Goal: Task Accomplishment & Management: Use online tool/utility

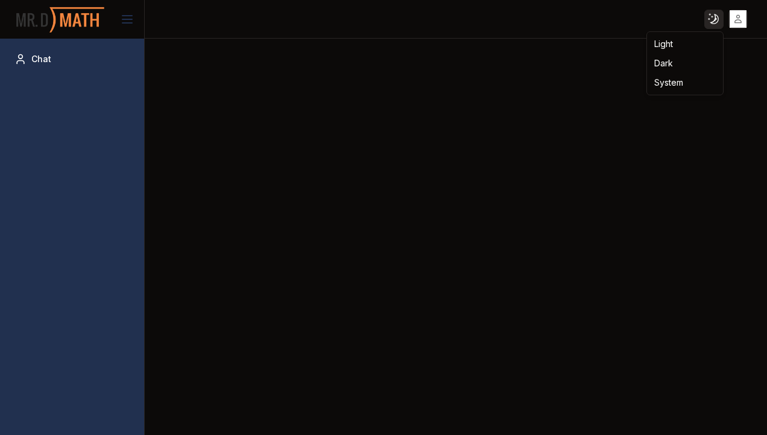
click at [706, 21] on html "Toggle theme Toggle user menu Chat Light Dark System" at bounding box center [383, 217] width 767 height 435
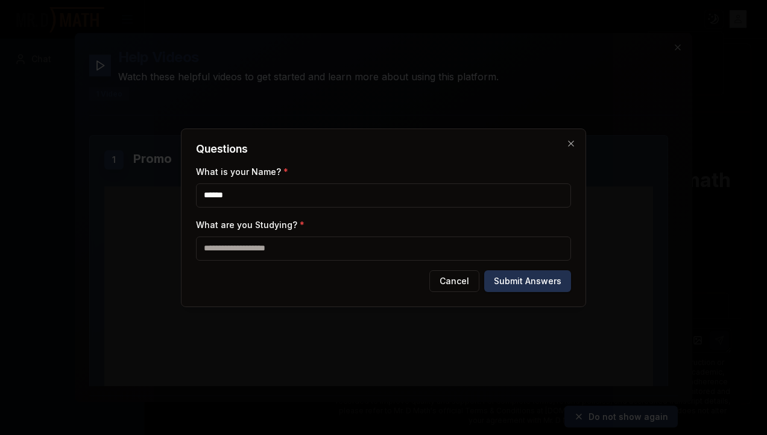
type input "******"
click at [238, 254] on input "What are you Studying? *" at bounding box center [383, 248] width 375 height 24
type input "********"
click at [525, 277] on button "Submit Answers" at bounding box center [527, 281] width 87 height 22
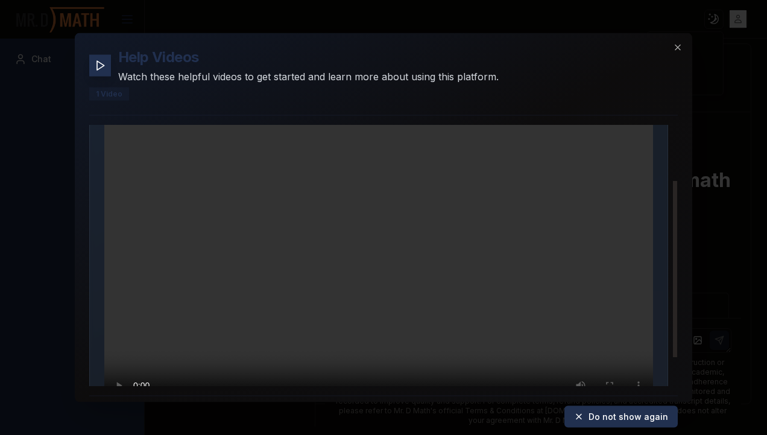
scroll to position [81, 0]
drag, startPoint x: 675, startPoint y: 291, endPoint x: 677, endPoint y: 263, distance: 27.8
click at [677, 263] on div at bounding box center [675, 269] width 4 height 177
click at [674, 282] on div at bounding box center [675, 271] width 4 height 177
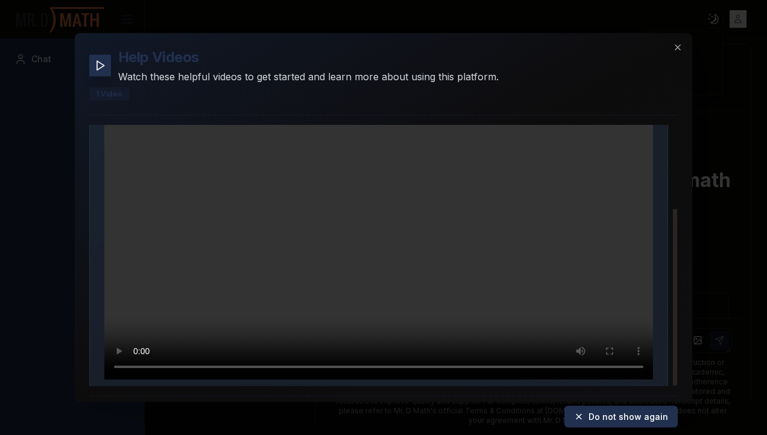
scroll to position [123, 0]
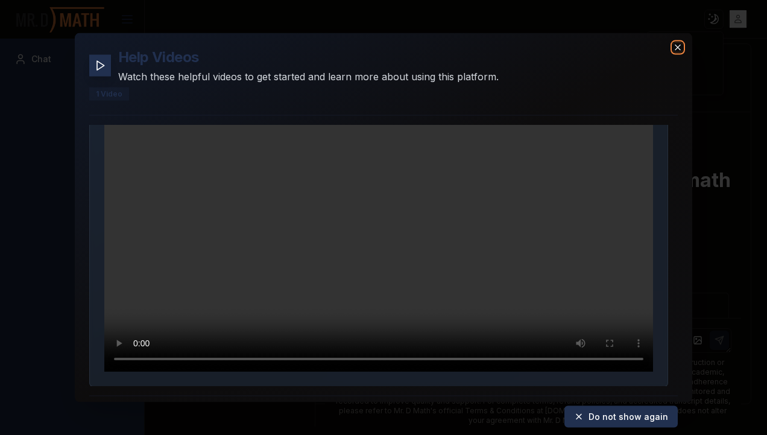
click at [681, 43] on icon "button" at bounding box center [678, 47] width 10 height 10
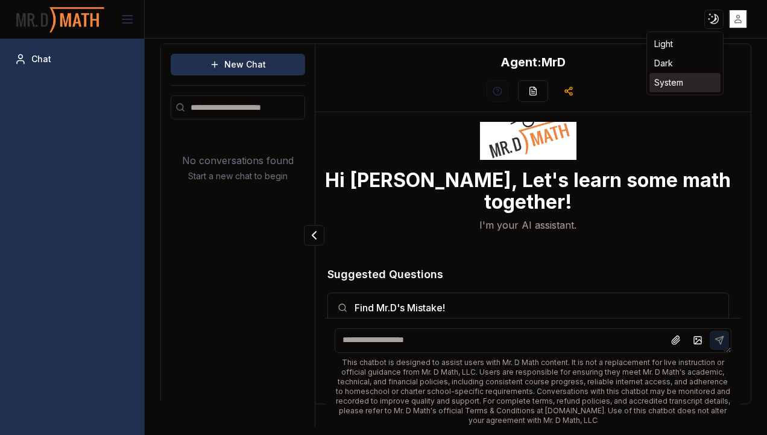
click at [661, 86] on div "System" at bounding box center [685, 82] width 71 height 19
click at [715, 18] on html "Toggle theme Toggle user menu Chat New Chat No conversations found Start a new …" at bounding box center [383, 217] width 767 height 435
click at [673, 47] on div "Light" at bounding box center [685, 43] width 71 height 19
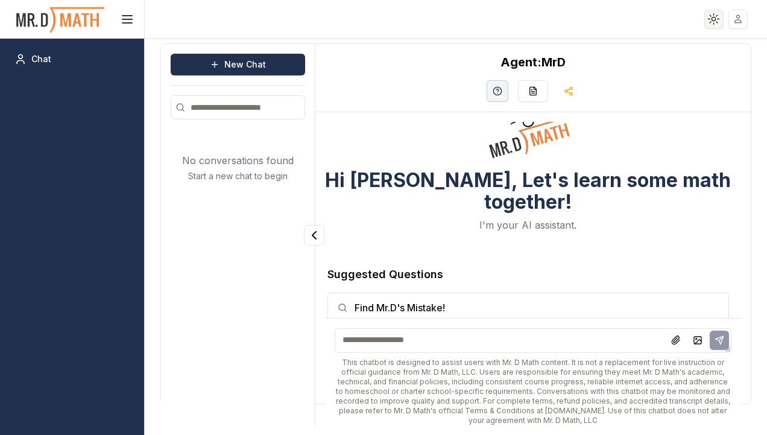
click at [709, 18] on html "Toggle theme Toggle user menu Chat New Chat No conversations found Start a new …" at bounding box center [383, 217] width 767 height 435
click at [666, 62] on div "Dark" at bounding box center [685, 63] width 71 height 19
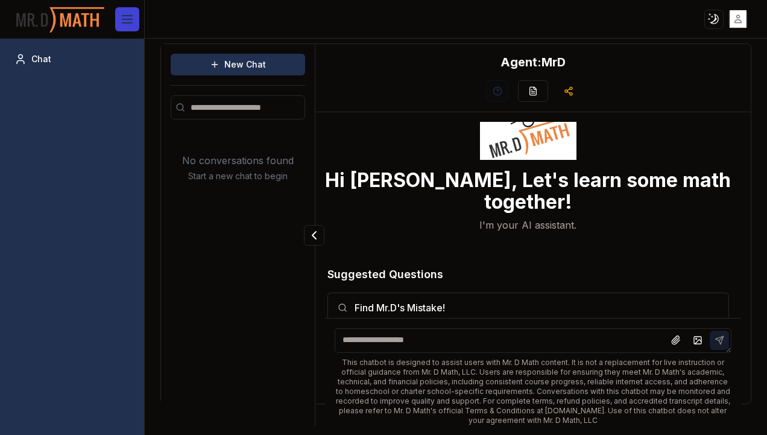
click at [128, 22] on icon at bounding box center [127, 19] width 14 height 14
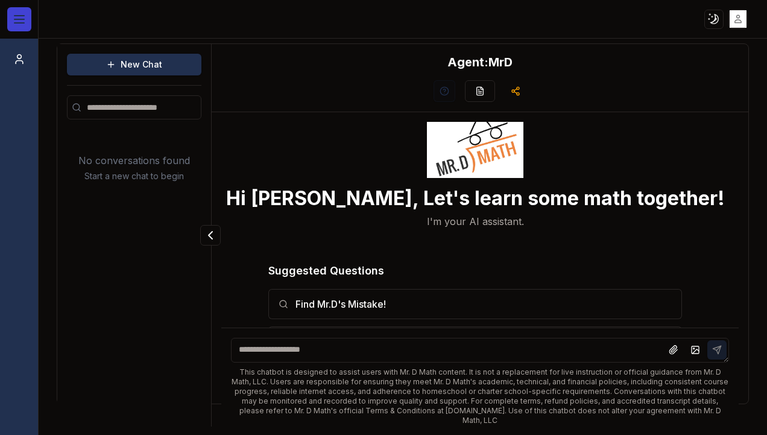
click at [20, 19] on line at bounding box center [19, 19] width 10 height 0
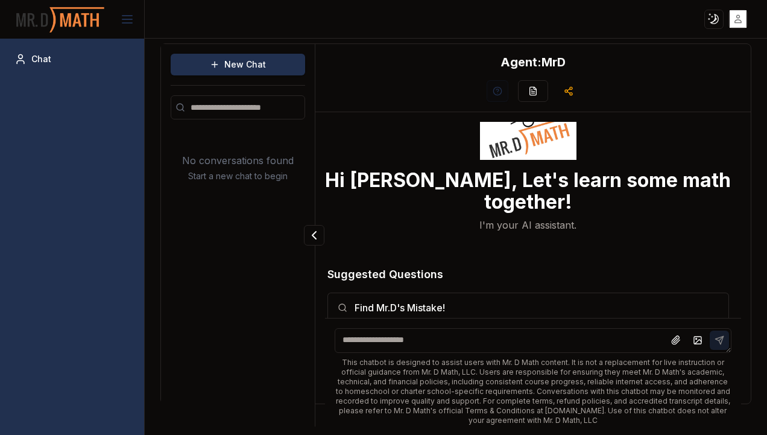
click at [60, 15] on img at bounding box center [60, 20] width 90 height 32
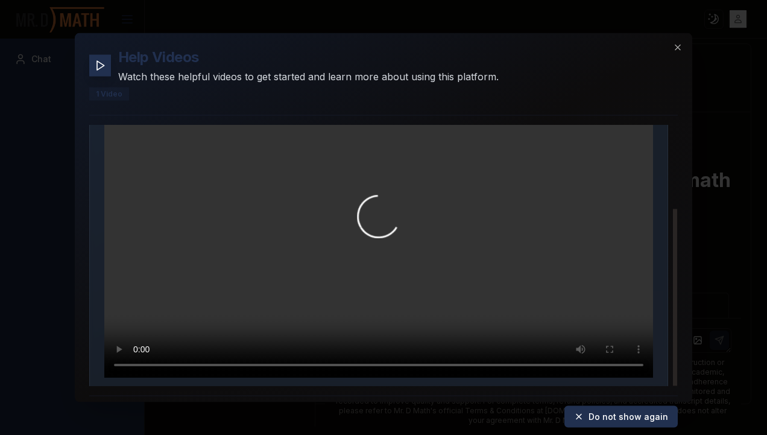
scroll to position [123, 0]
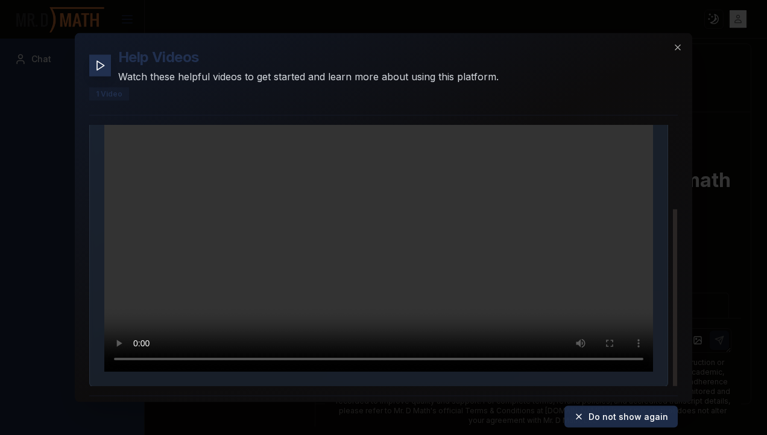
click at [612, 416] on button "Do not show again" at bounding box center [620, 417] width 113 height 22
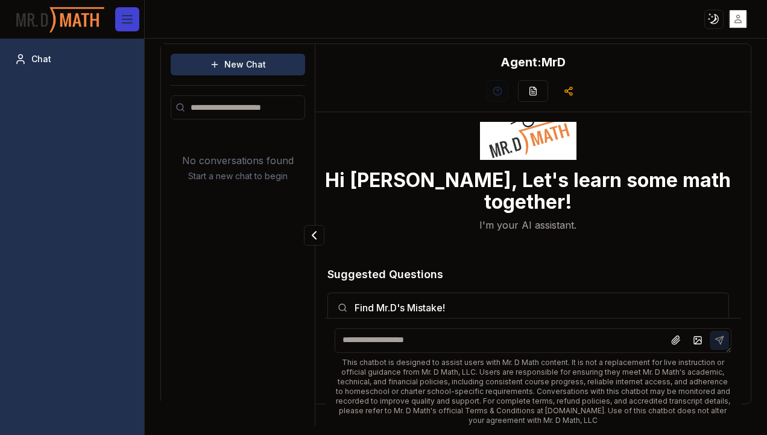
click at [137, 24] on button at bounding box center [127, 19] width 24 height 24
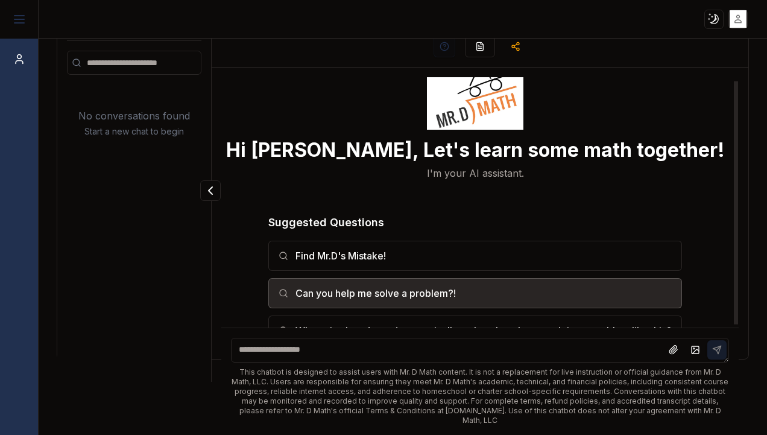
scroll to position [0, 0]
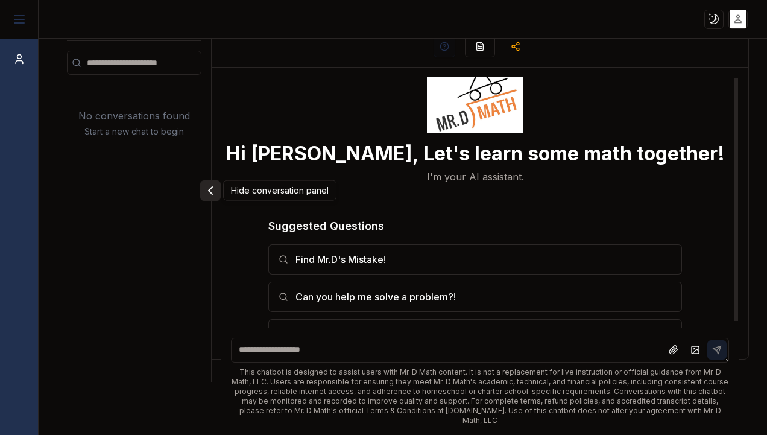
click at [213, 192] on icon "Collapse panel" at bounding box center [210, 190] width 14 height 14
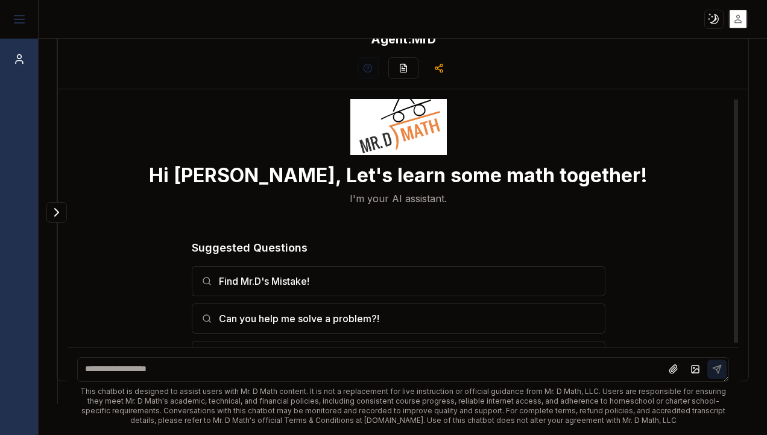
scroll to position [35, 0]
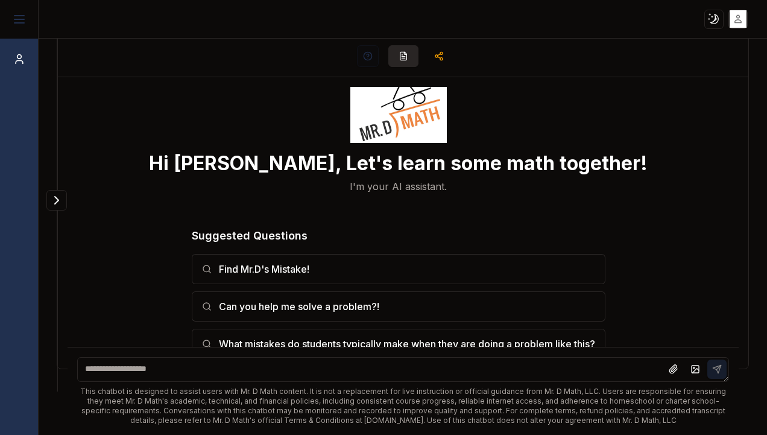
click at [401, 57] on icon "button" at bounding box center [403, 56] width 7 height 8
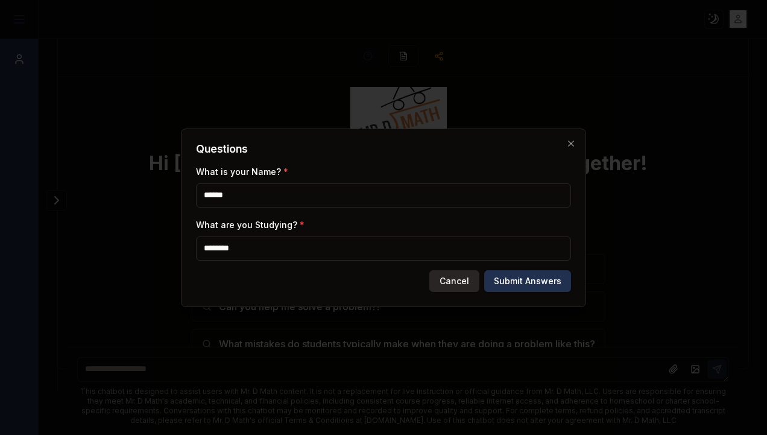
click at [461, 282] on button "Cancel" at bounding box center [454, 281] width 50 height 22
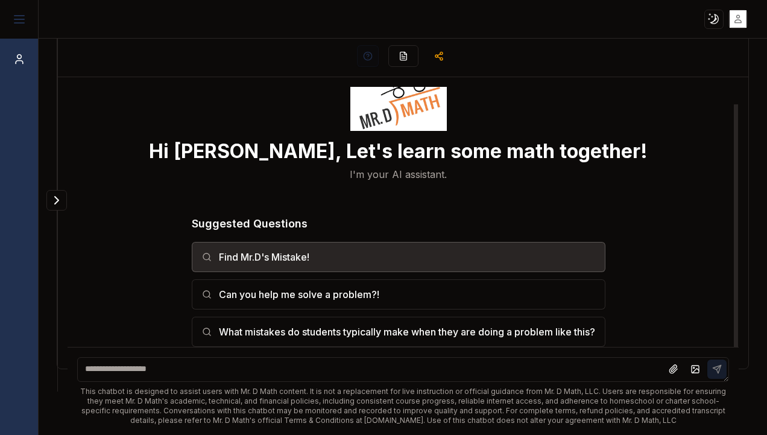
scroll to position [18, 0]
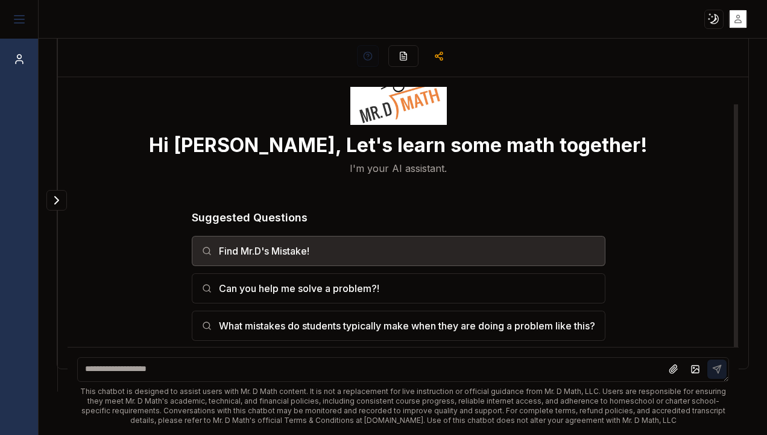
click at [425, 255] on button "Find Mr.D's Mistake!" at bounding box center [399, 251] width 414 height 30
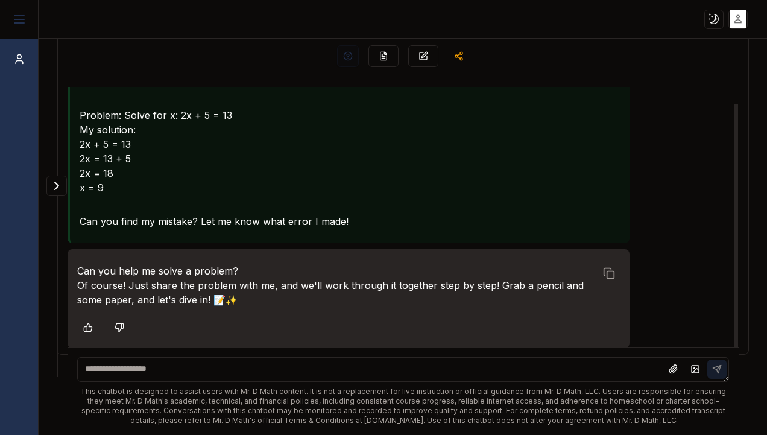
scroll to position [0, 0]
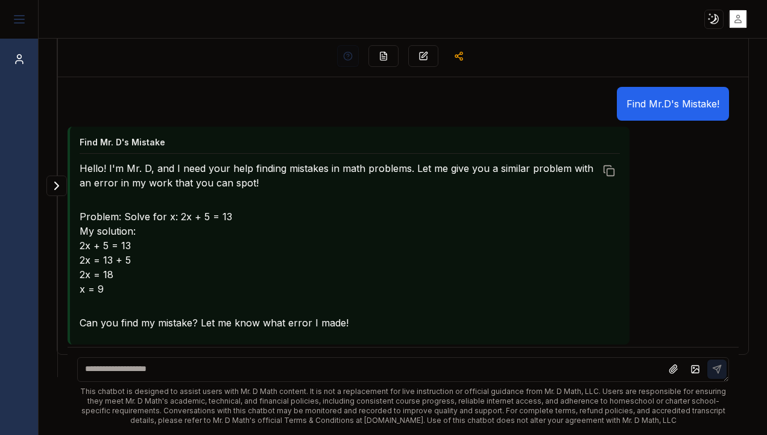
click at [189, 359] on textarea at bounding box center [403, 369] width 652 height 25
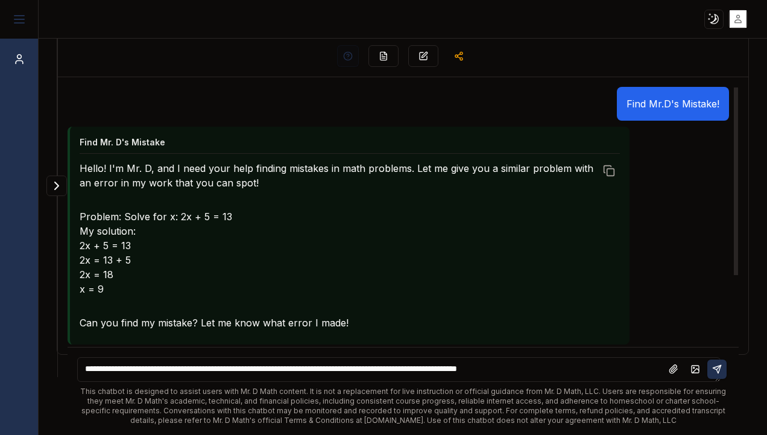
type textarea "**********"
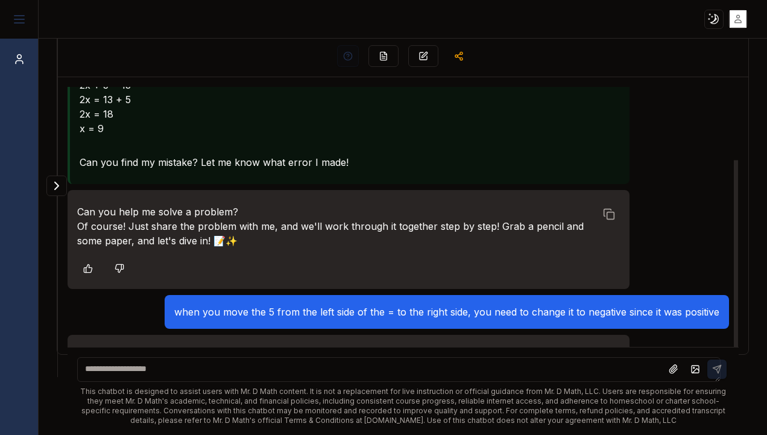
scroll to position [232, 0]
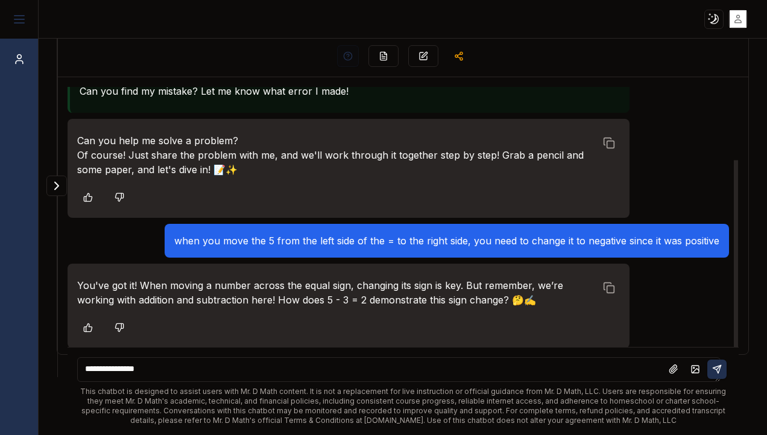
type textarea "**********"
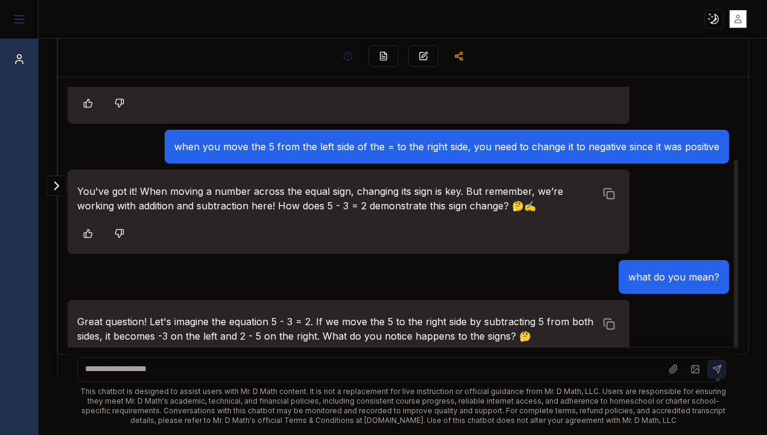
scroll to position [362, 0]
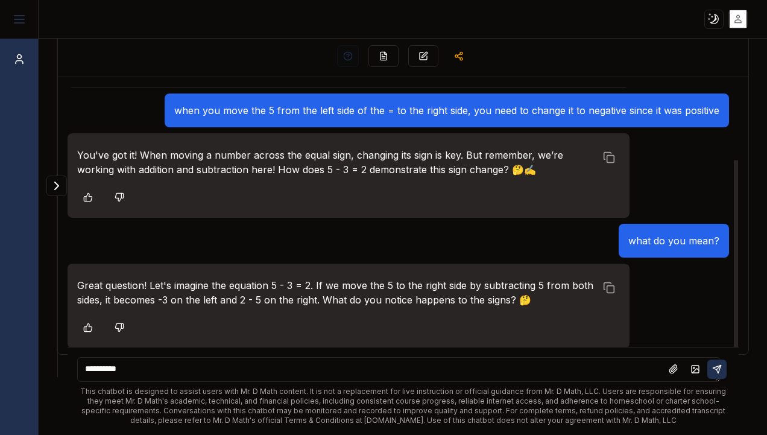
type textarea "**********"
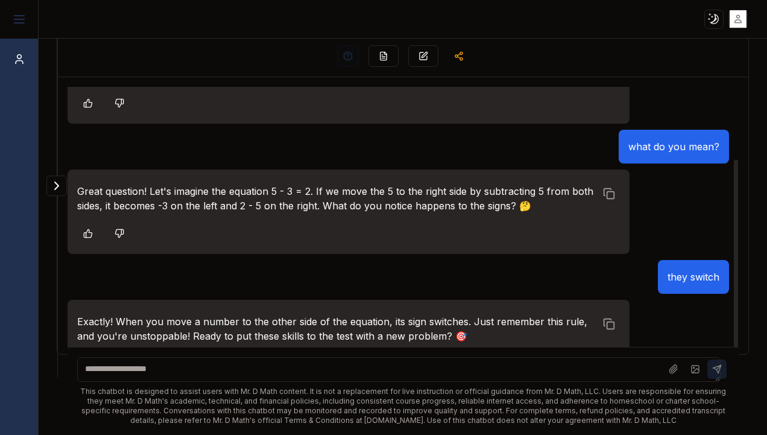
scroll to position [492, 0]
